Goal: Find specific page/section: Find specific page/section

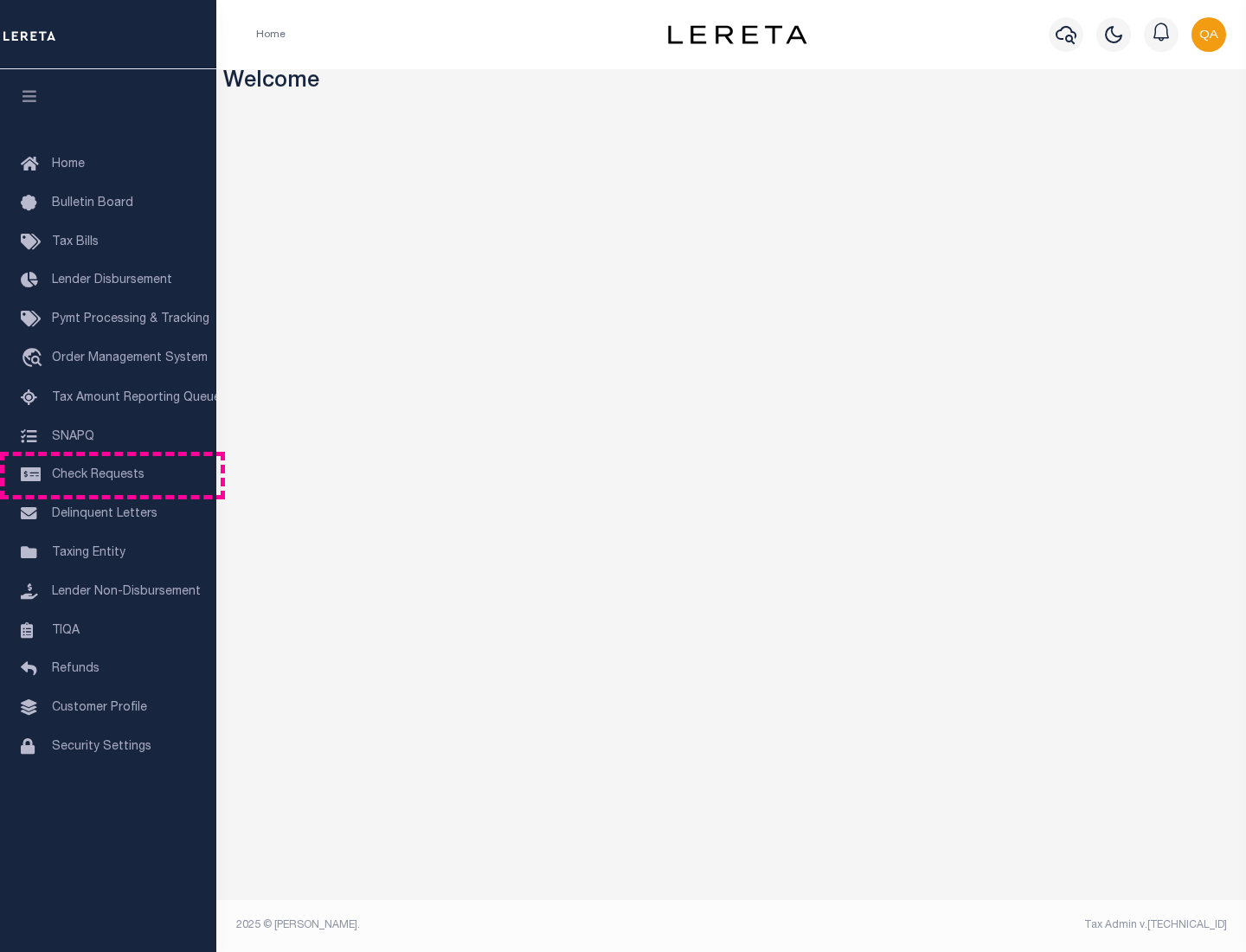
click at [108, 475] on span "Check Requests" at bounding box center [98, 475] width 93 height 12
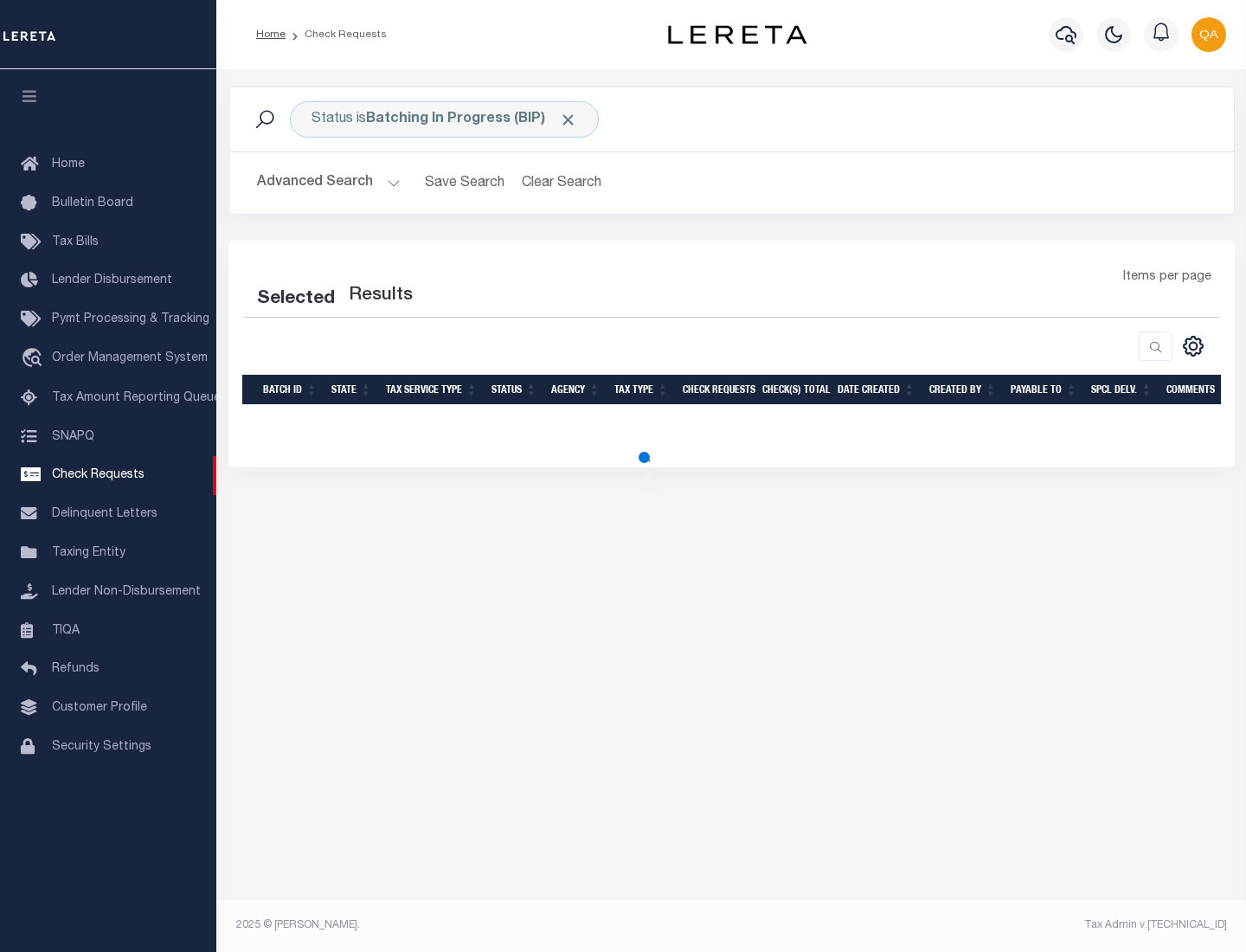
select select "50"
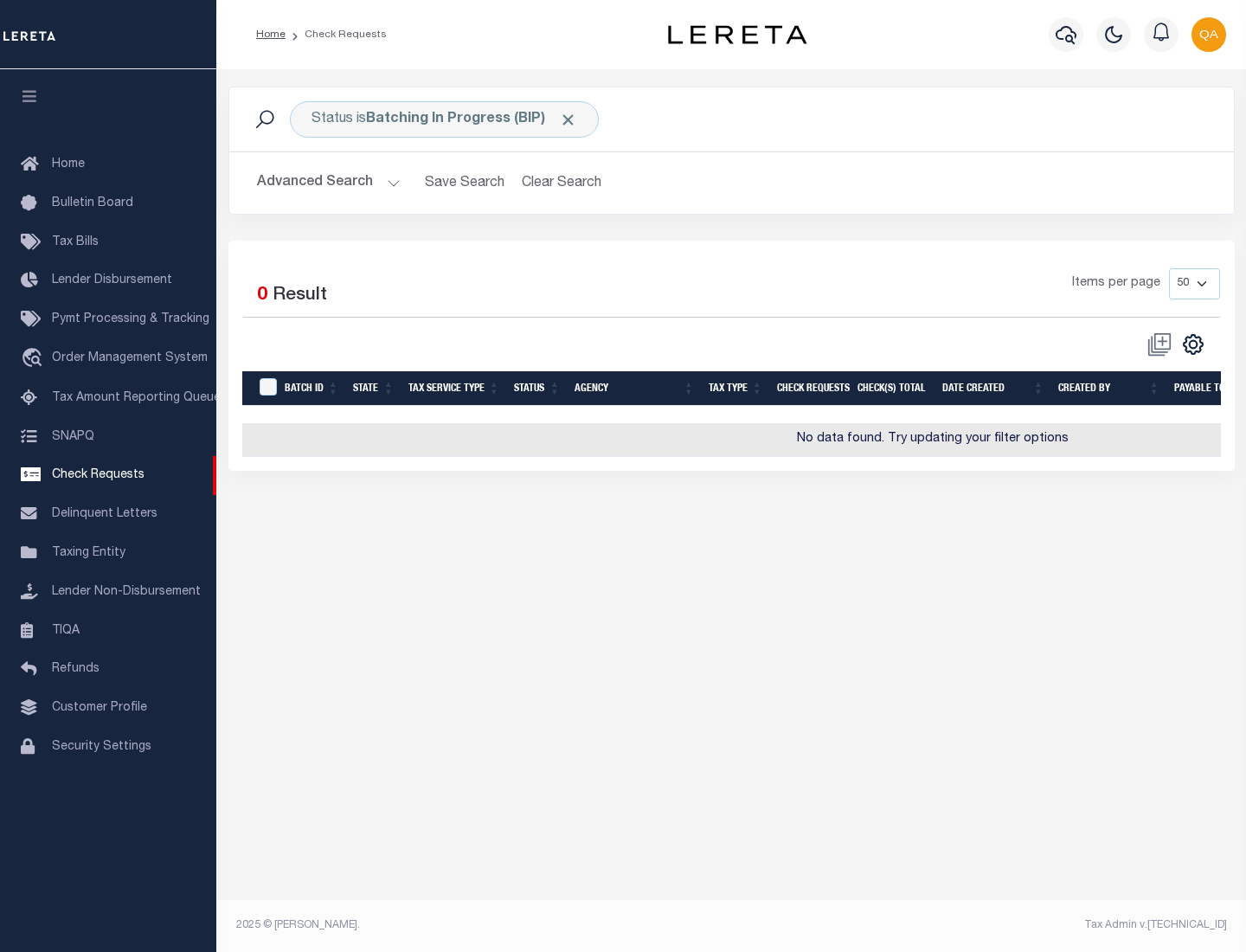
click at [568, 119] on span "Click to Remove" at bounding box center [568, 120] width 18 height 18
